Goal: Task Accomplishment & Management: Use online tool/utility

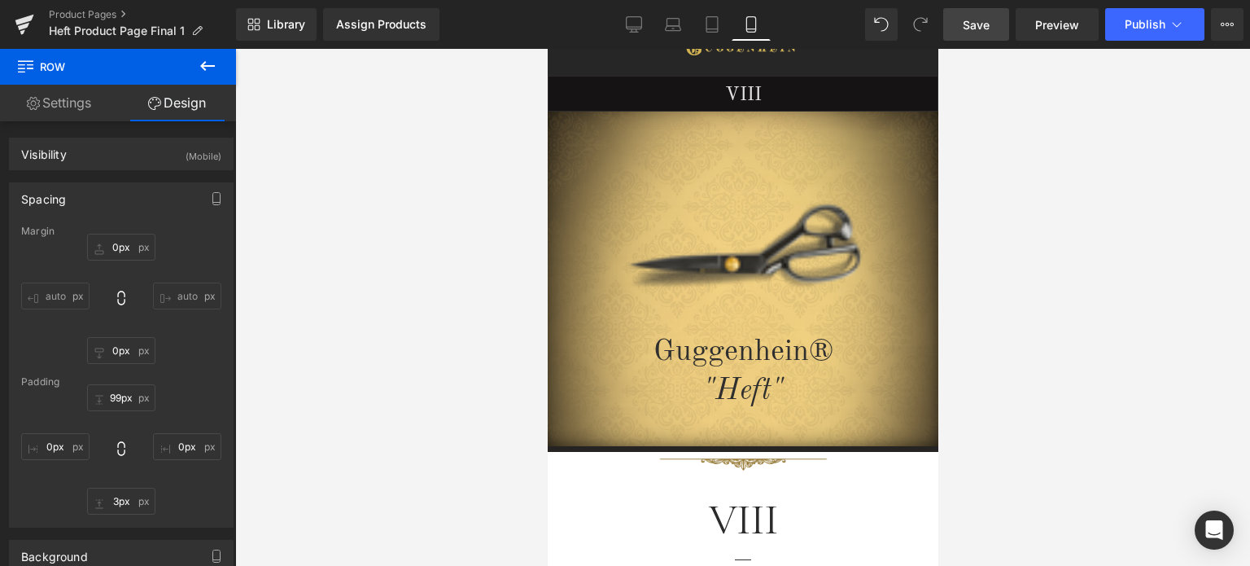
click at [988, 28] on span "Save" at bounding box center [976, 24] width 27 height 17
click at [986, 25] on span "Save" at bounding box center [976, 24] width 27 height 17
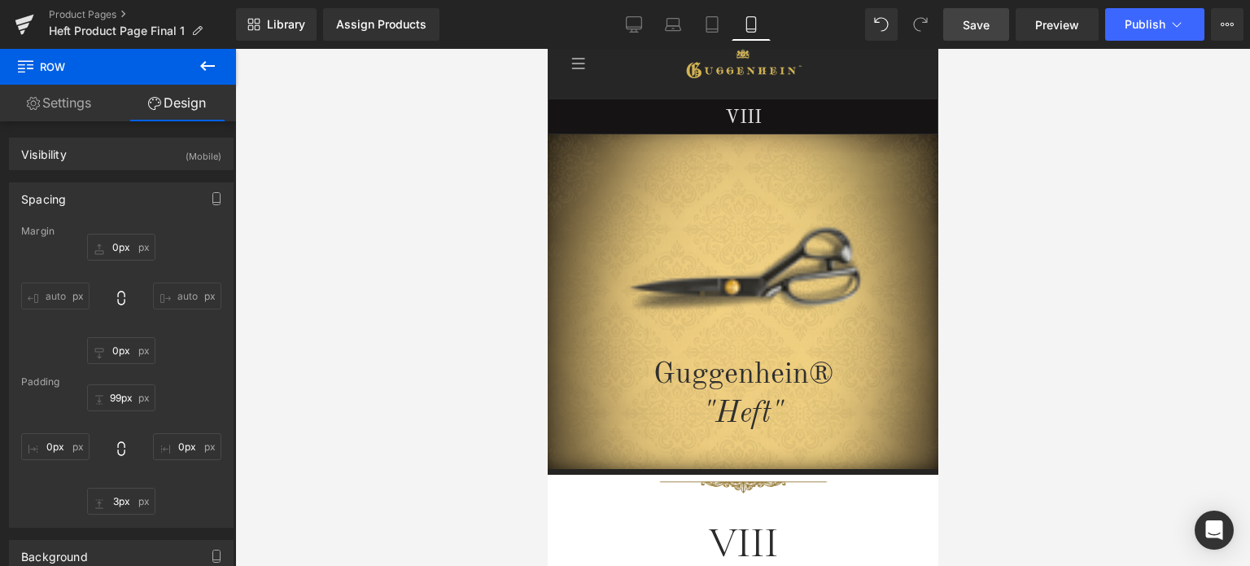
scroll to position [15, 0]
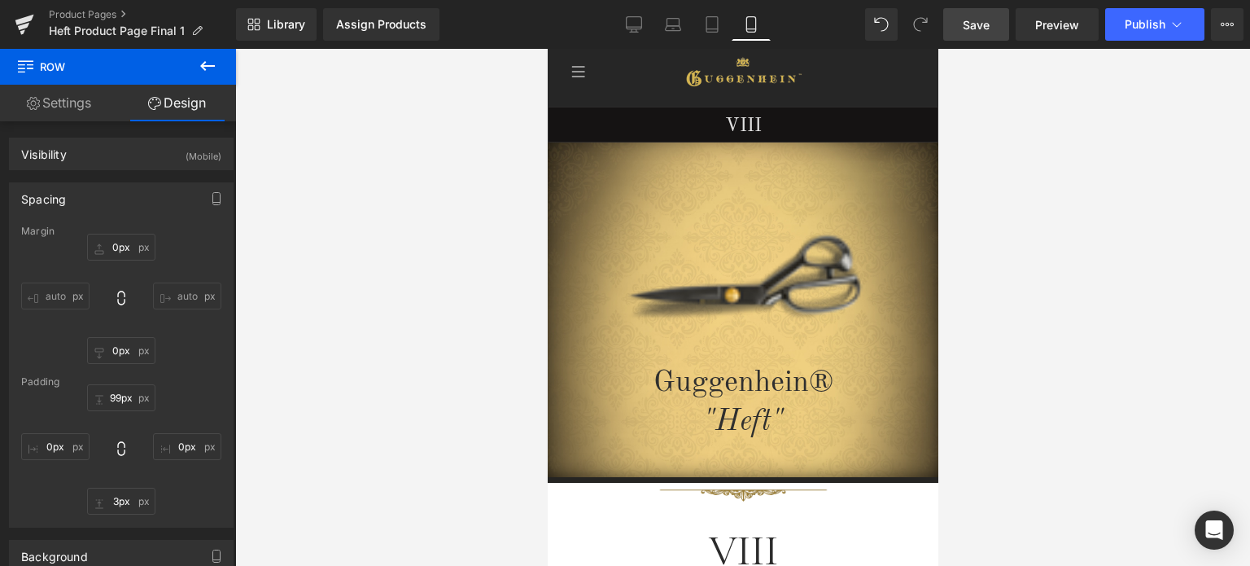
drag, startPoint x: 929, startPoint y: 286, endPoint x: 1524, endPoint y: 159, distance: 609.3
click at [984, 25] on span "Save" at bounding box center [976, 24] width 27 height 17
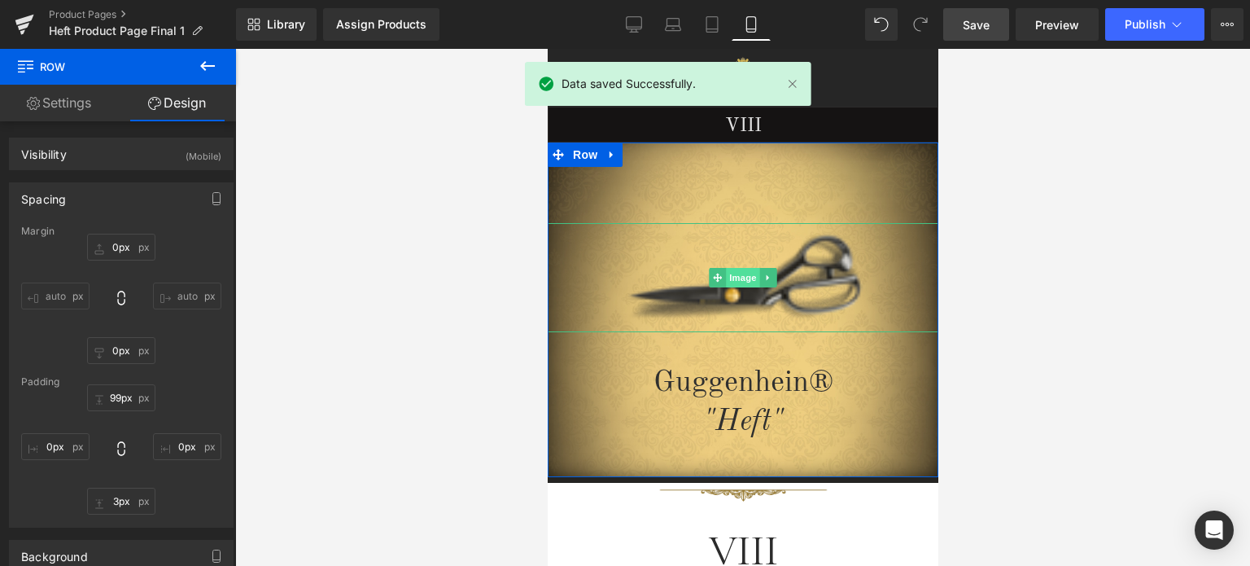
click at [737, 282] on span "Image" at bounding box center [742, 278] width 34 height 20
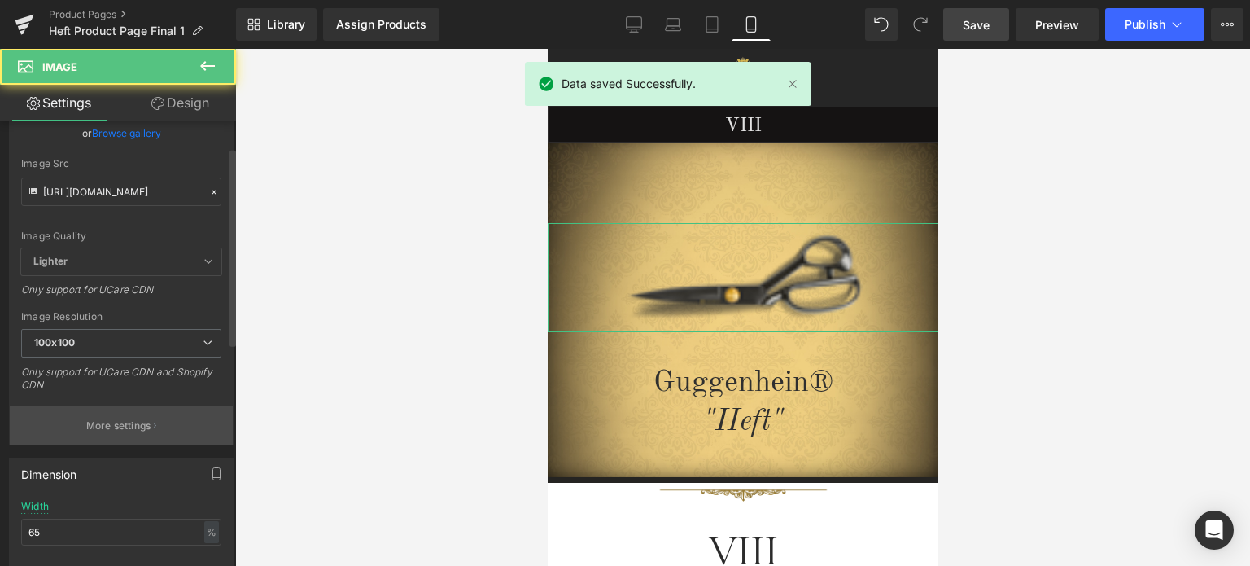
scroll to position [163, 0]
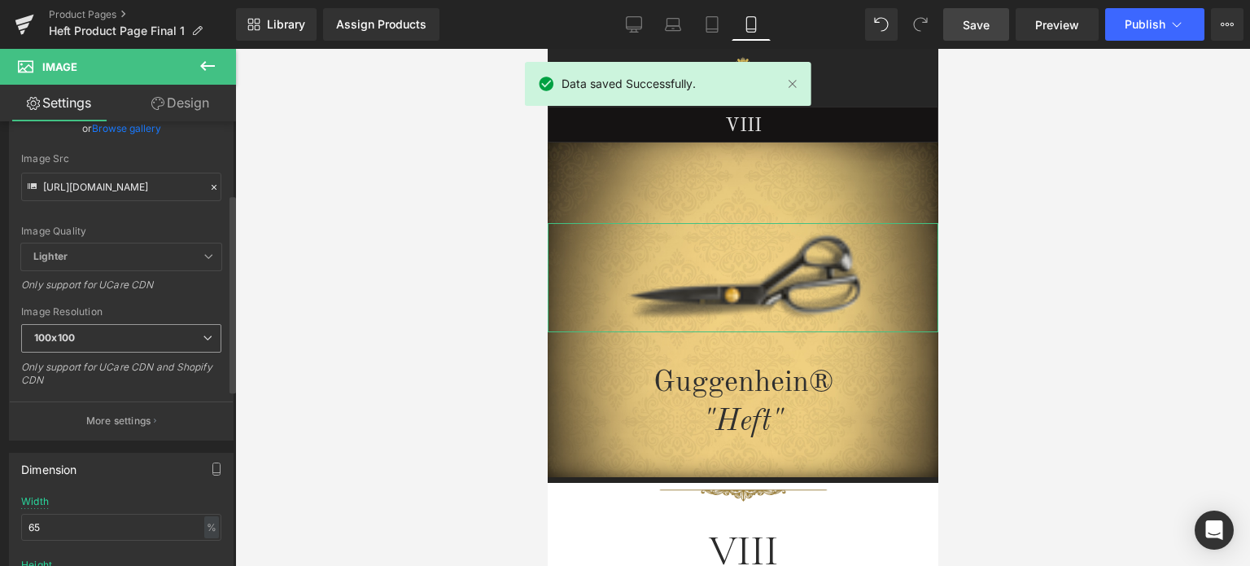
click at [91, 336] on span "100x100" at bounding box center [121, 338] width 200 height 28
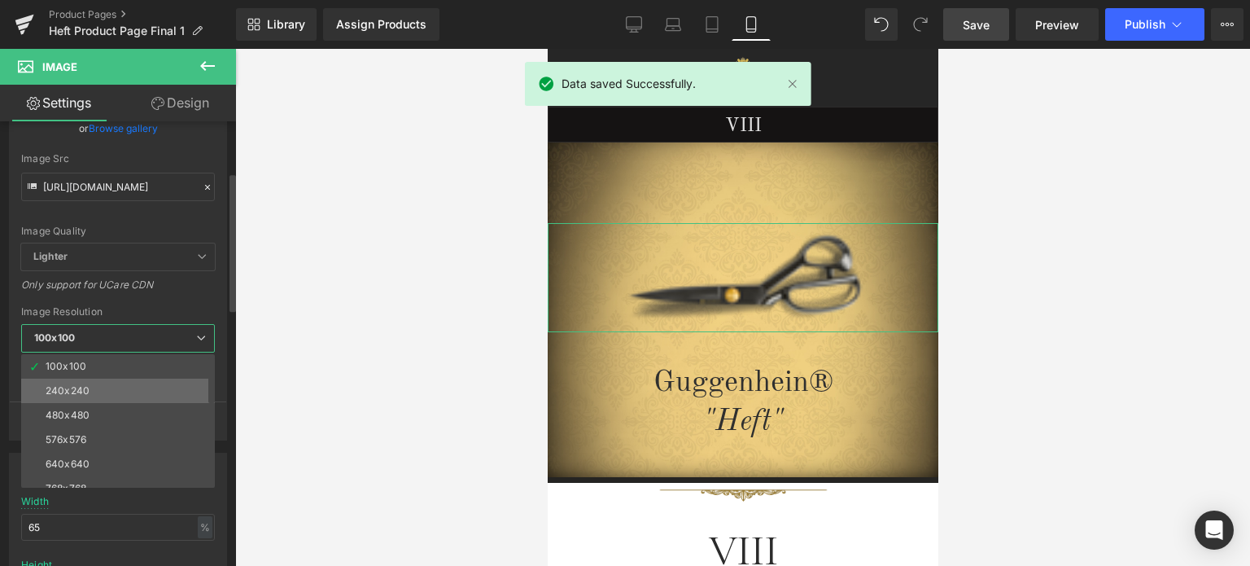
click at [84, 380] on li "240x240" at bounding box center [121, 390] width 201 height 24
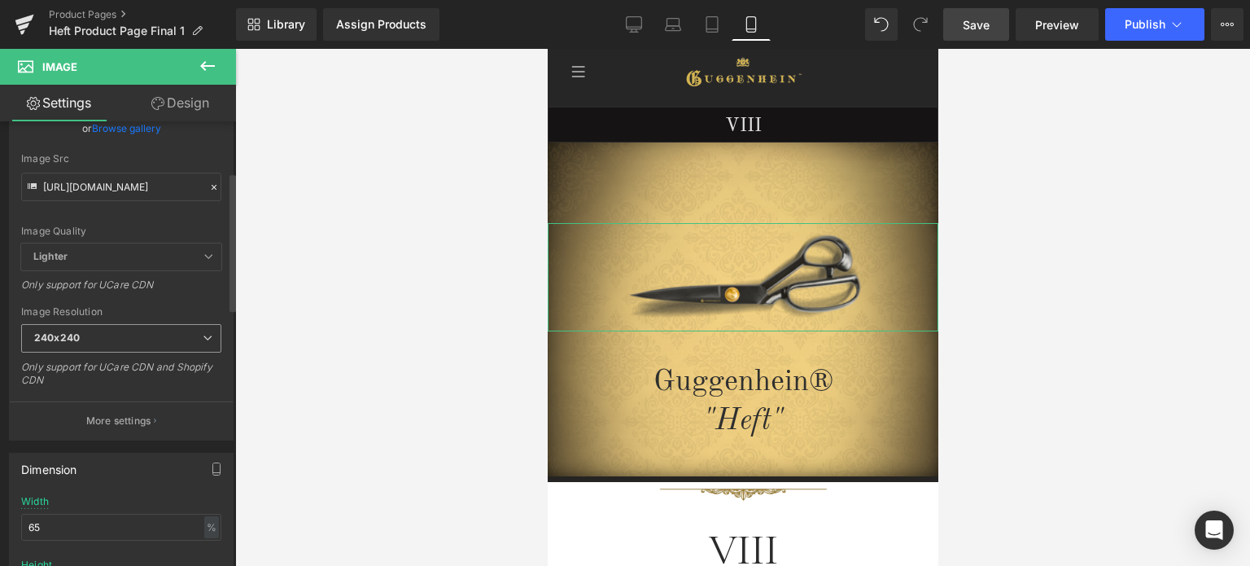
type input "https://cdn.shopify.com/s/files/1/0566/0963/6442/files/1_d26005bb-1c6d-4710-b1d…"
click at [983, 20] on span "Save" at bounding box center [976, 24] width 27 height 17
click at [980, 23] on span "Save" at bounding box center [976, 24] width 27 height 17
click at [975, 29] on span "Save" at bounding box center [976, 24] width 27 height 17
click at [988, 22] on span "Save" at bounding box center [976, 24] width 27 height 17
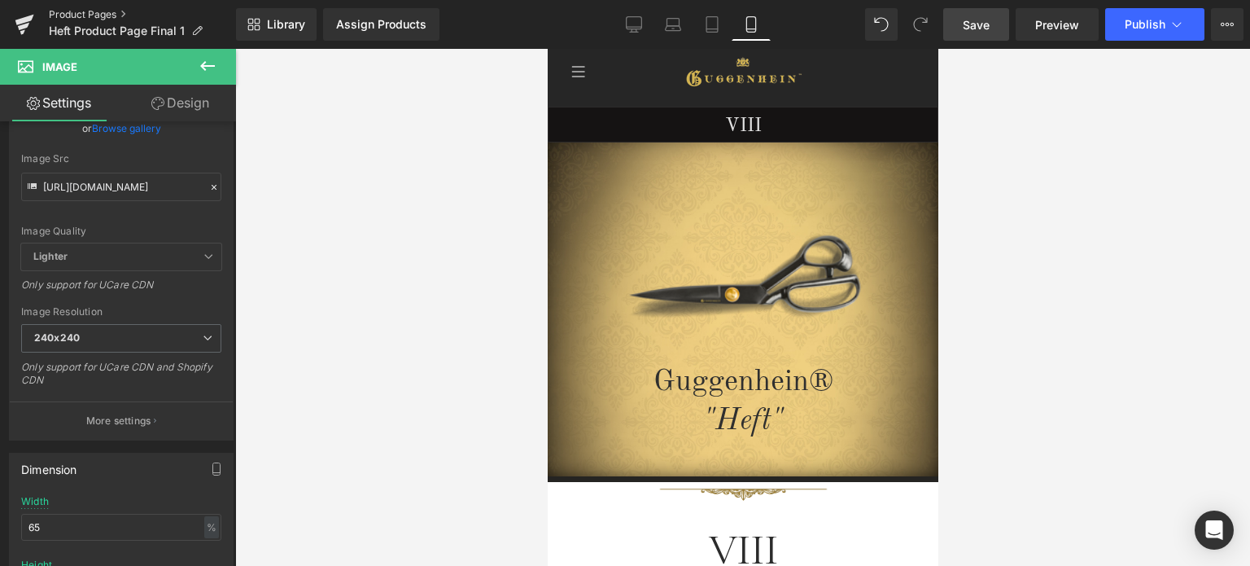
click at [93, 15] on link "Product Pages" at bounding box center [142, 14] width 187 height 13
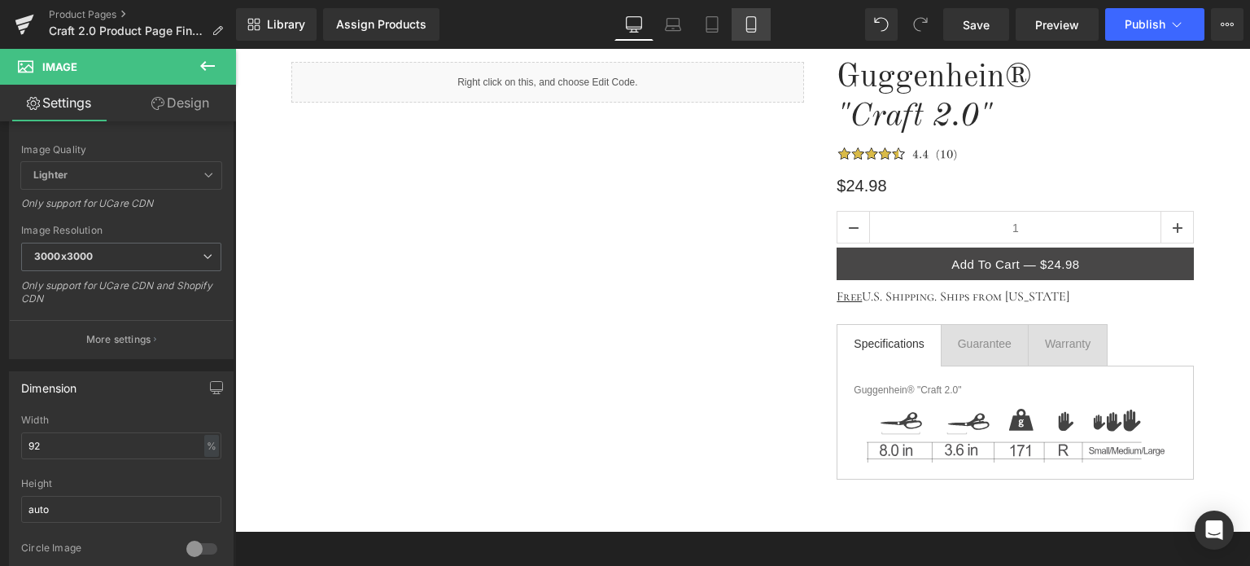
scroll to position [163, 0]
click at [752, 27] on icon at bounding box center [751, 24] width 16 height 16
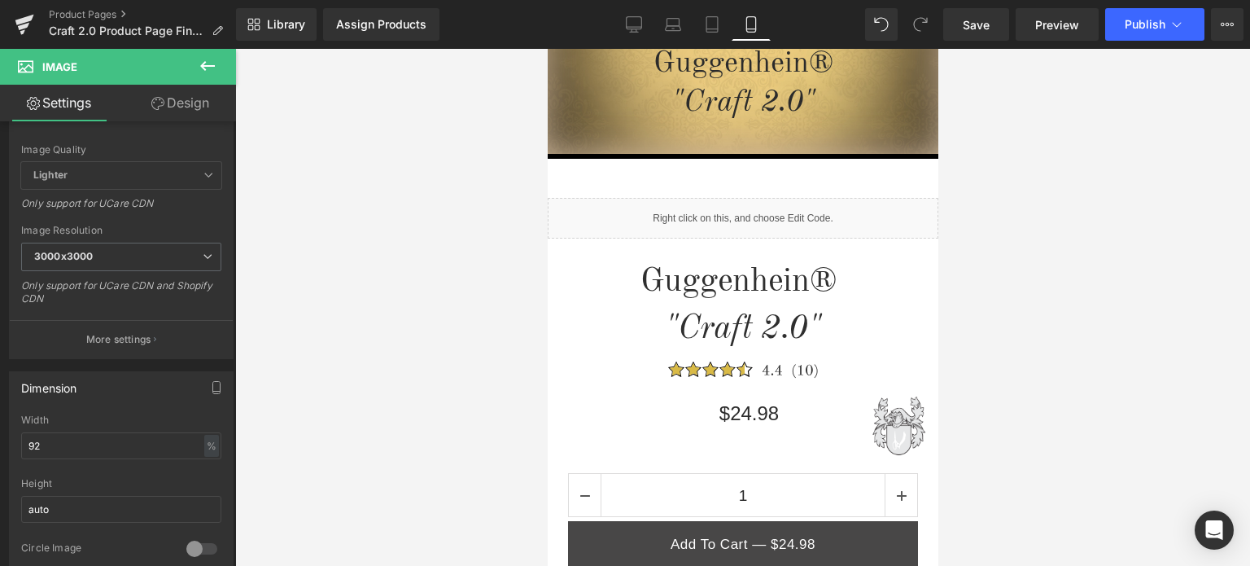
scroll to position [479, 0]
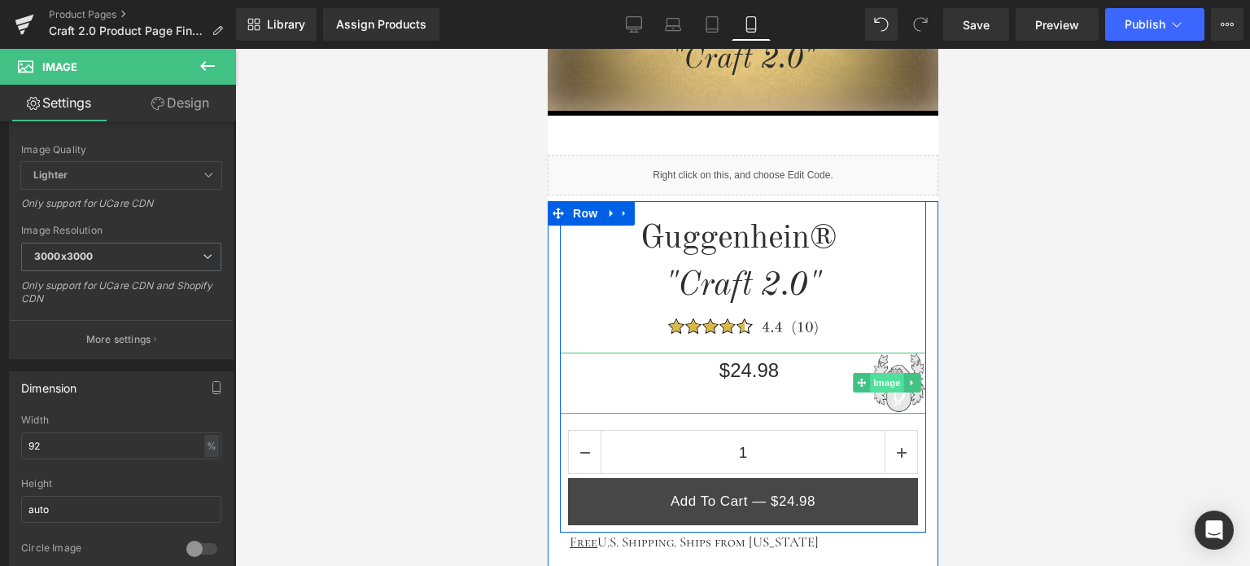
click at [884, 380] on span "Image" at bounding box center [886, 383] width 34 height 20
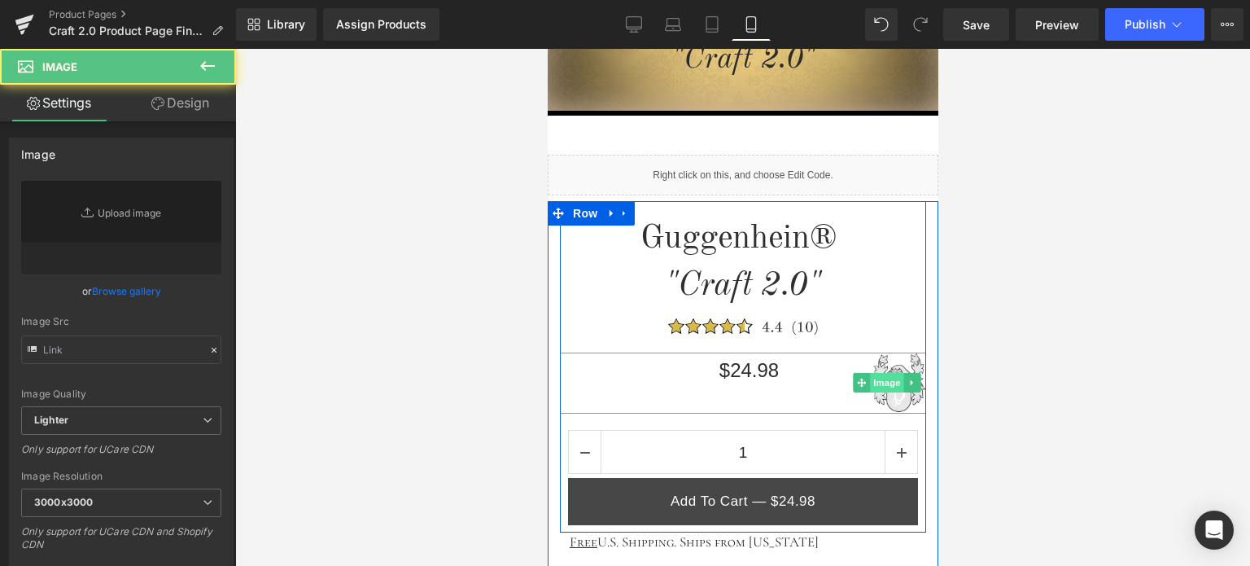
type input "[URL][DOMAIN_NAME]"
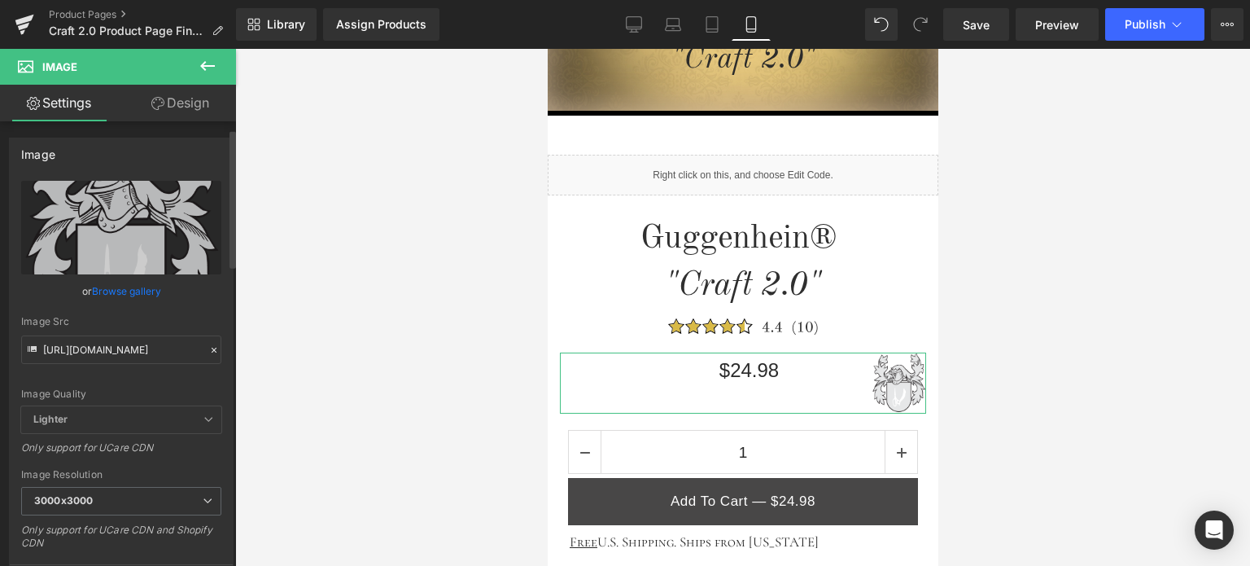
scroll to position [326, 0]
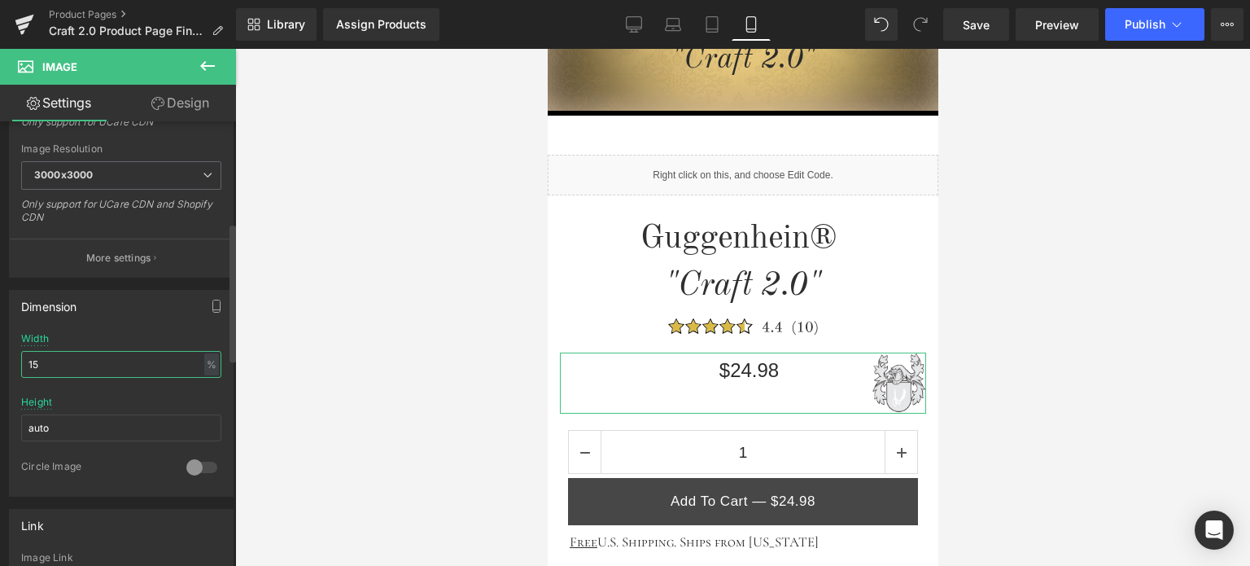
drag, startPoint x: 31, startPoint y: 365, endPoint x: 40, endPoint y: 365, distance: 9.0
click at [40, 365] on input "15" at bounding box center [121, 364] width 200 height 27
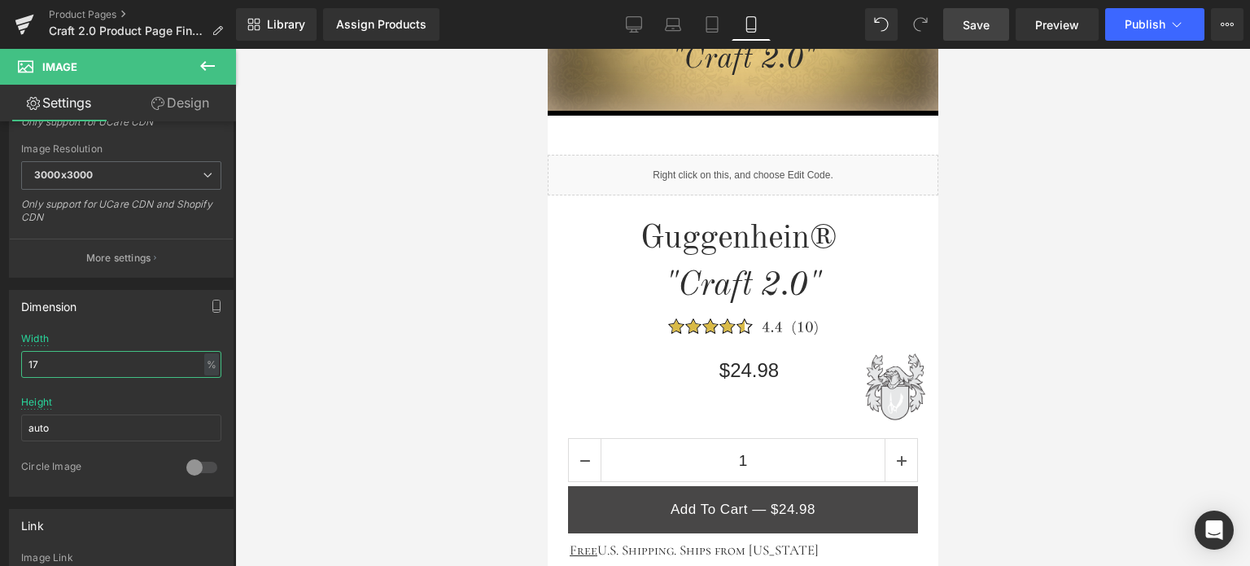
type input "17"
click at [980, 20] on span "Save" at bounding box center [976, 24] width 27 height 17
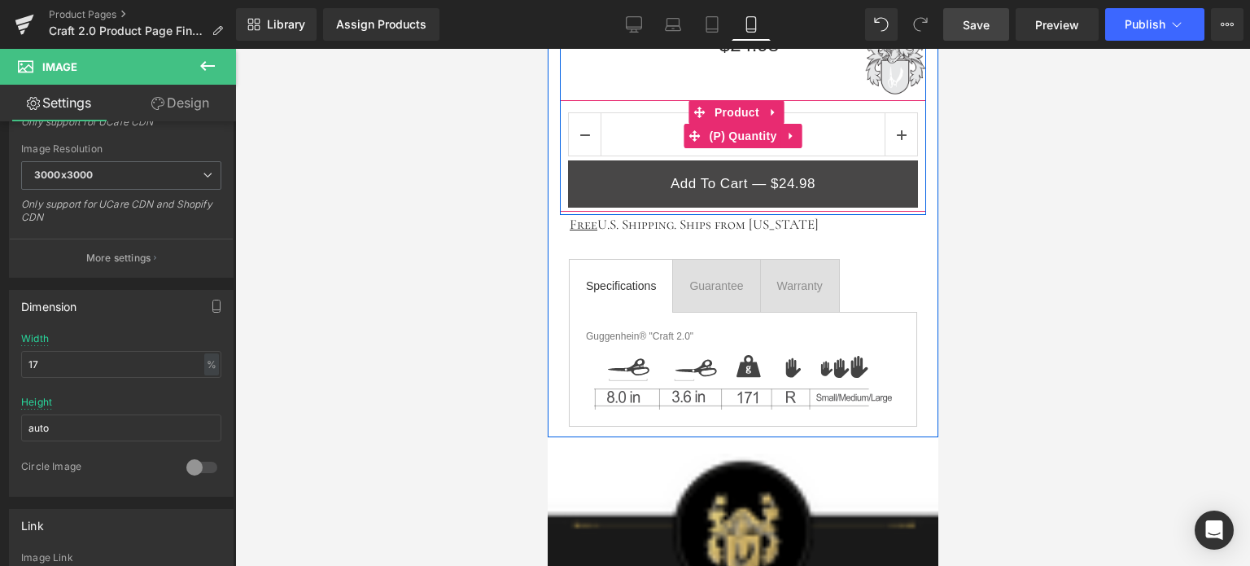
scroll to position [1048, 0]
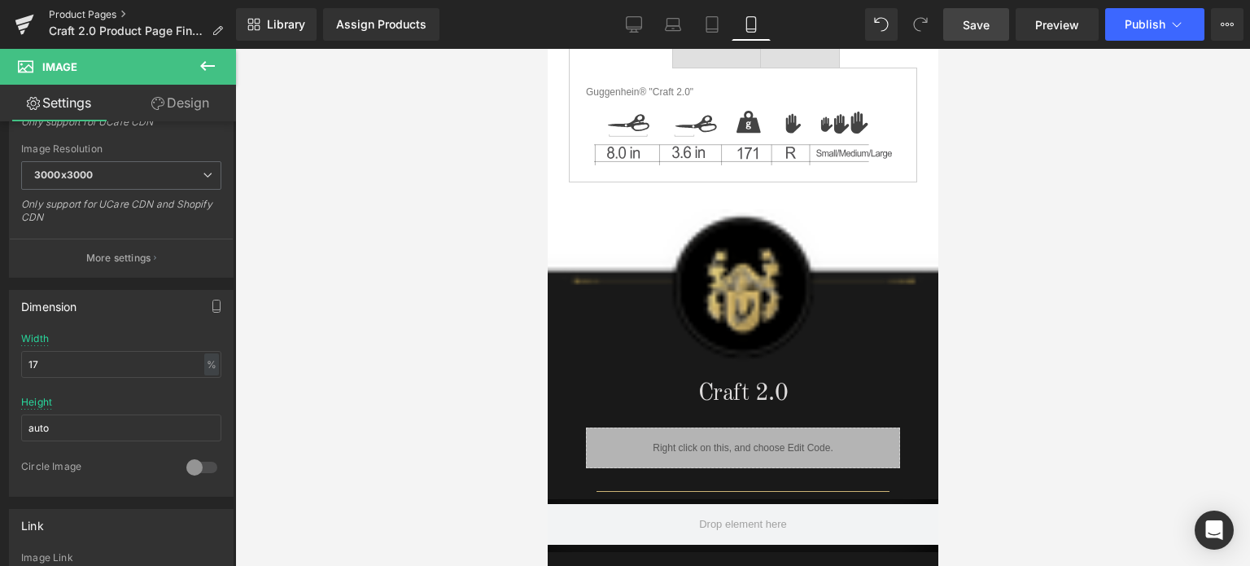
click at [90, 13] on link "Product Pages" at bounding box center [142, 14] width 187 height 13
